Goal: Task Accomplishment & Management: Manage account settings

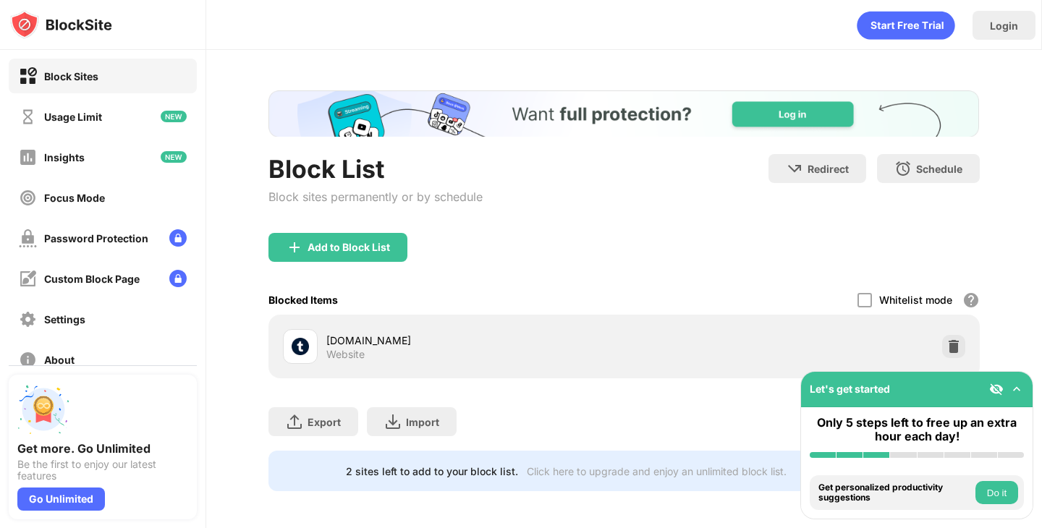
click at [924, 334] on div "[DOMAIN_NAME] Website" at bounding box center [624, 347] width 694 height 46
click at [947, 340] on img at bounding box center [954, 347] width 14 height 14
